Goal: Task Accomplishment & Management: Manage account settings

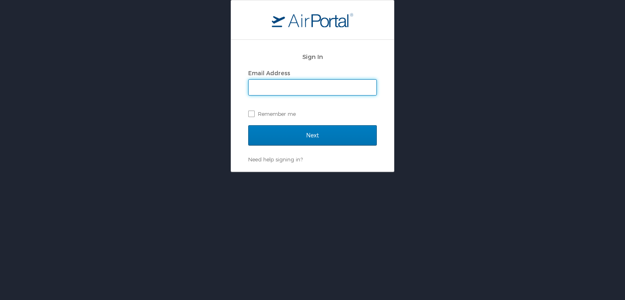
type input "[EMAIL_ADDRESS][DOMAIN_NAME]"
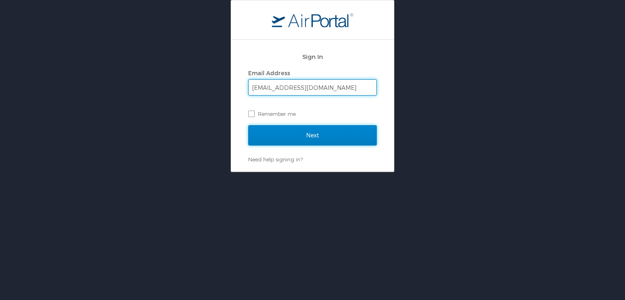
click at [309, 127] on input "Next" at bounding box center [312, 135] width 128 height 20
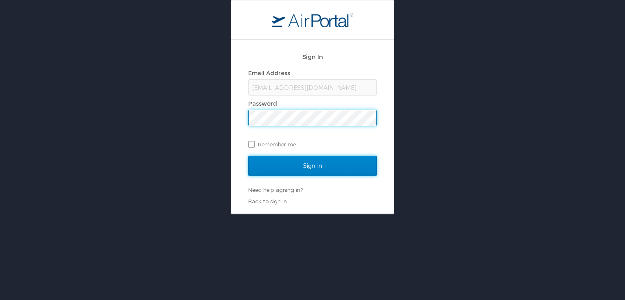
click at [265, 161] on input "Sign In" at bounding box center [312, 166] width 128 height 20
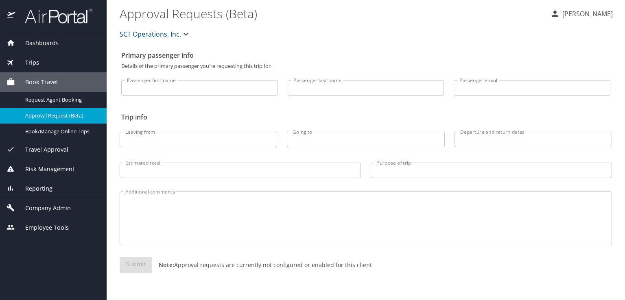
click at [65, 205] on span "Company Admin" at bounding box center [43, 208] width 56 height 9
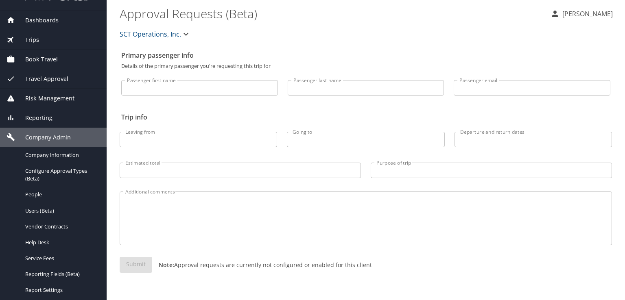
scroll to position [19, 0]
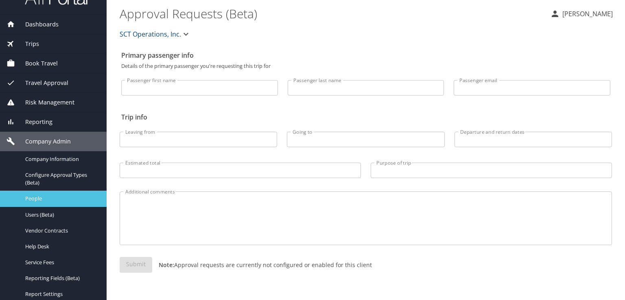
click at [50, 196] on span "People" at bounding box center [61, 199] width 72 height 8
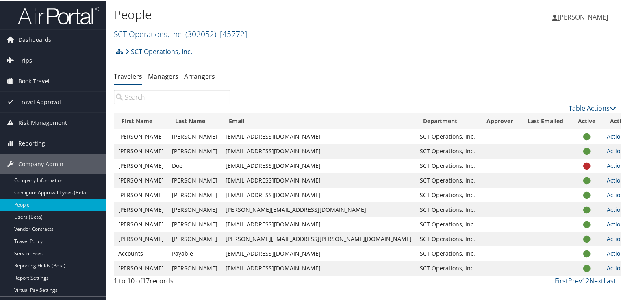
scroll to position [16, 0]
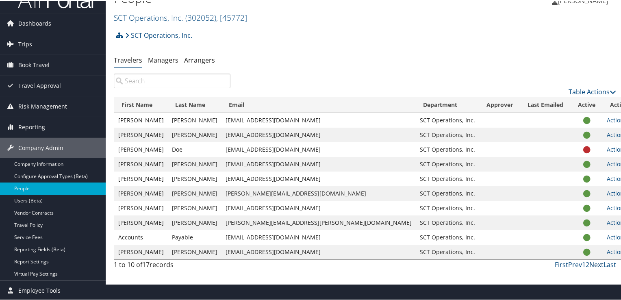
click at [597, 264] on link "Next" at bounding box center [597, 263] width 14 height 9
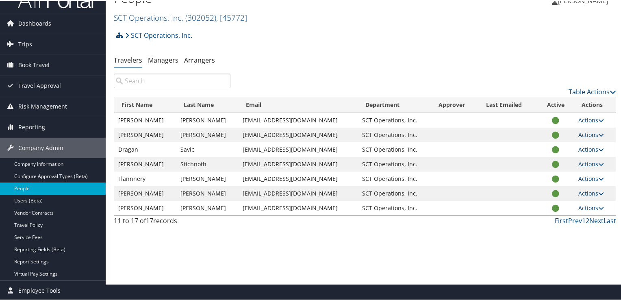
click at [593, 135] on link "Actions" at bounding box center [592, 134] width 26 height 8
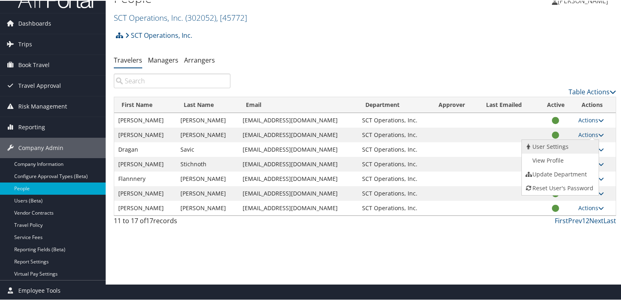
click at [584, 142] on link "User Settings" at bounding box center [559, 146] width 75 height 14
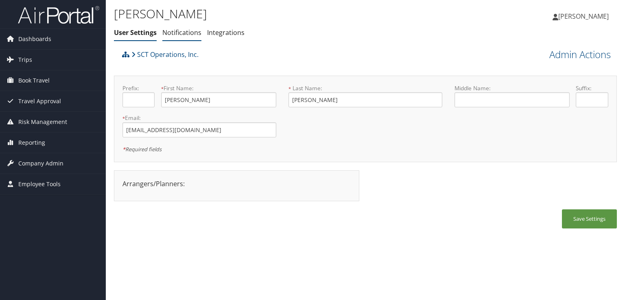
click at [178, 34] on link "Notifications" at bounding box center [181, 32] width 39 height 9
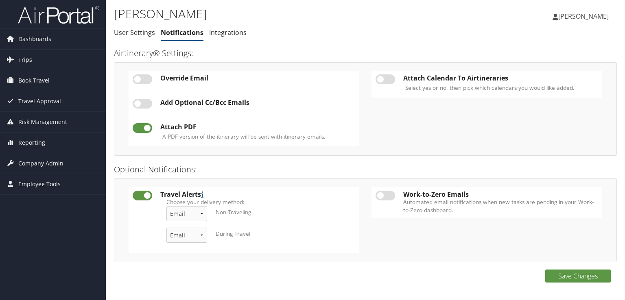
click at [596, 20] on span "[PERSON_NAME]" at bounding box center [583, 16] width 50 height 9
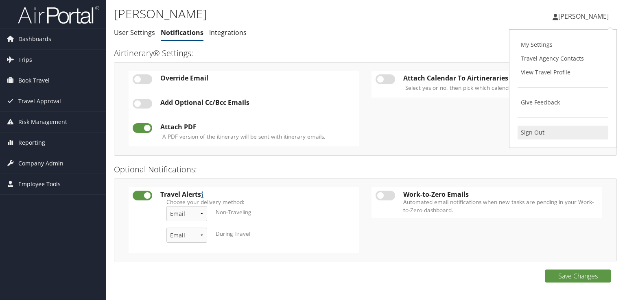
click at [533, 126] on link "Sign Out" at bounding box center [562, 133] width 91 height 14
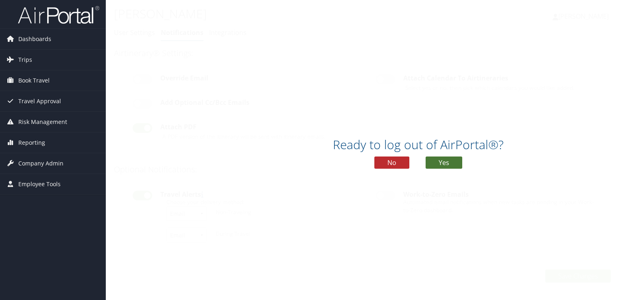
click at [435, 163] on button "Yes" at bounding box center [443, 163] width 37 height 12
